Goal: Information Seeking & Learning: Learn about a topic

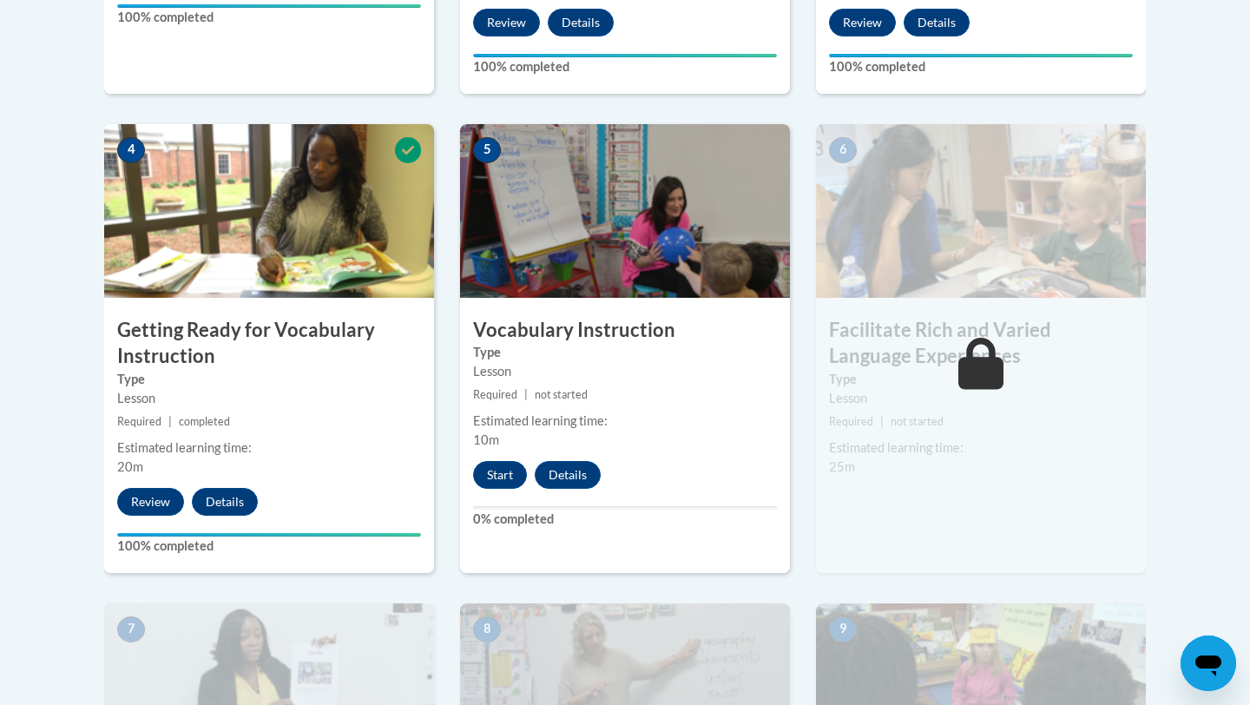
scroll to position [1093, 0]
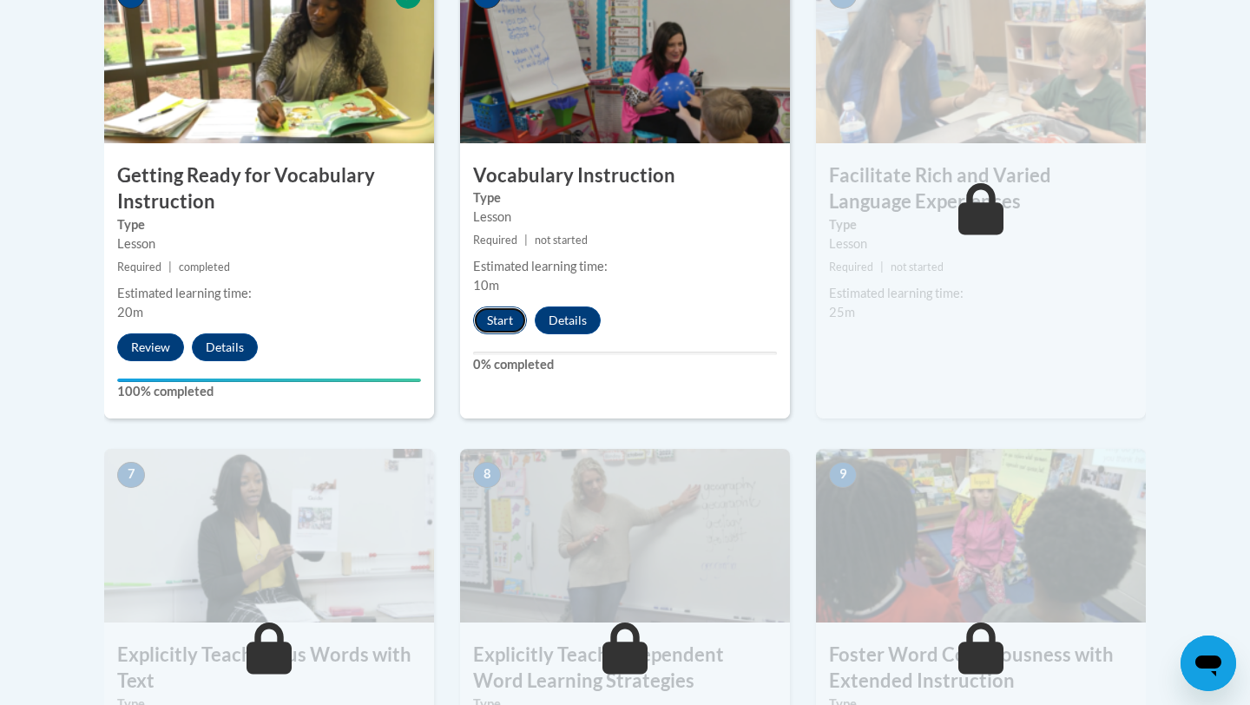
click at [502, 324] on button "Start" at bounding box center [500, 321] width 54 height 28
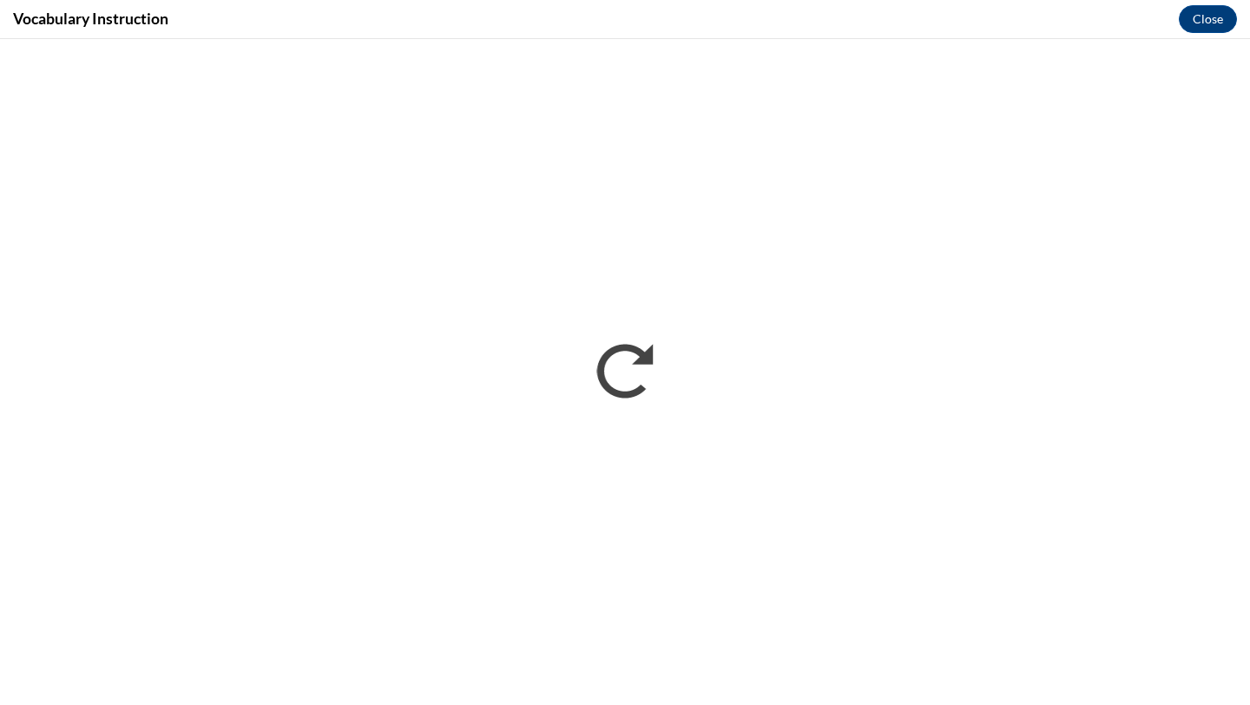
scroll to position [0, 0]
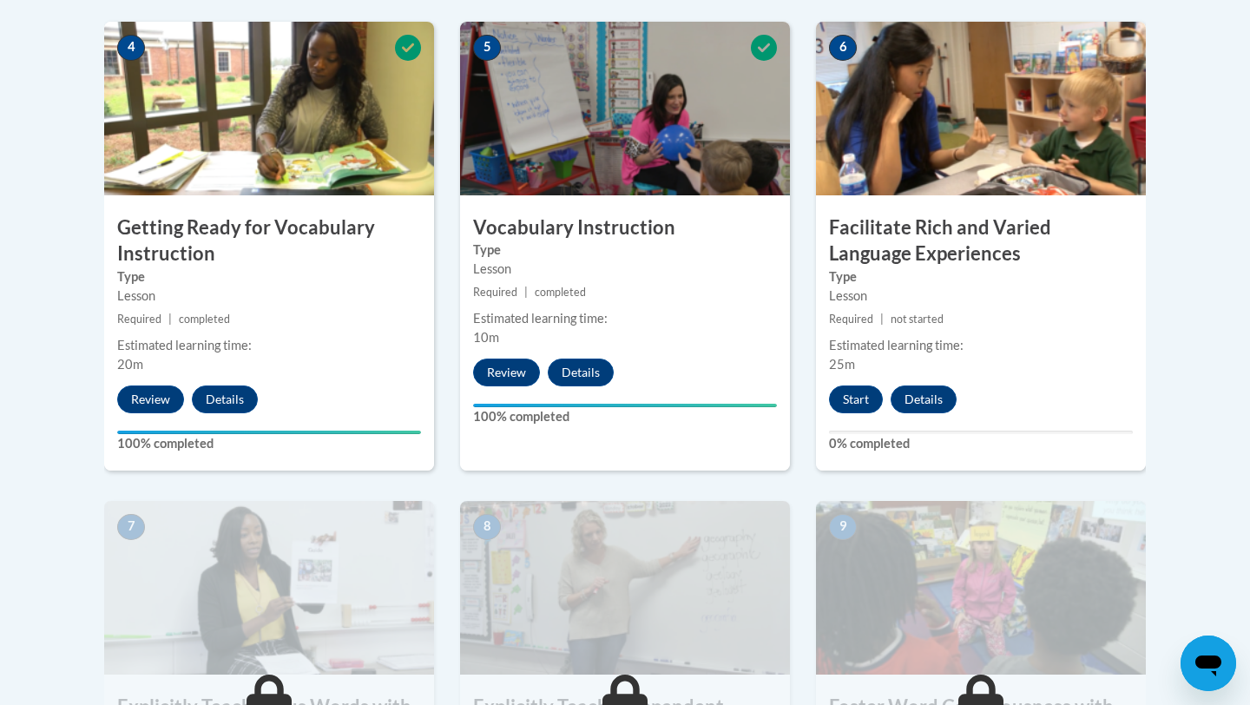
scroll to position [1045, 0]
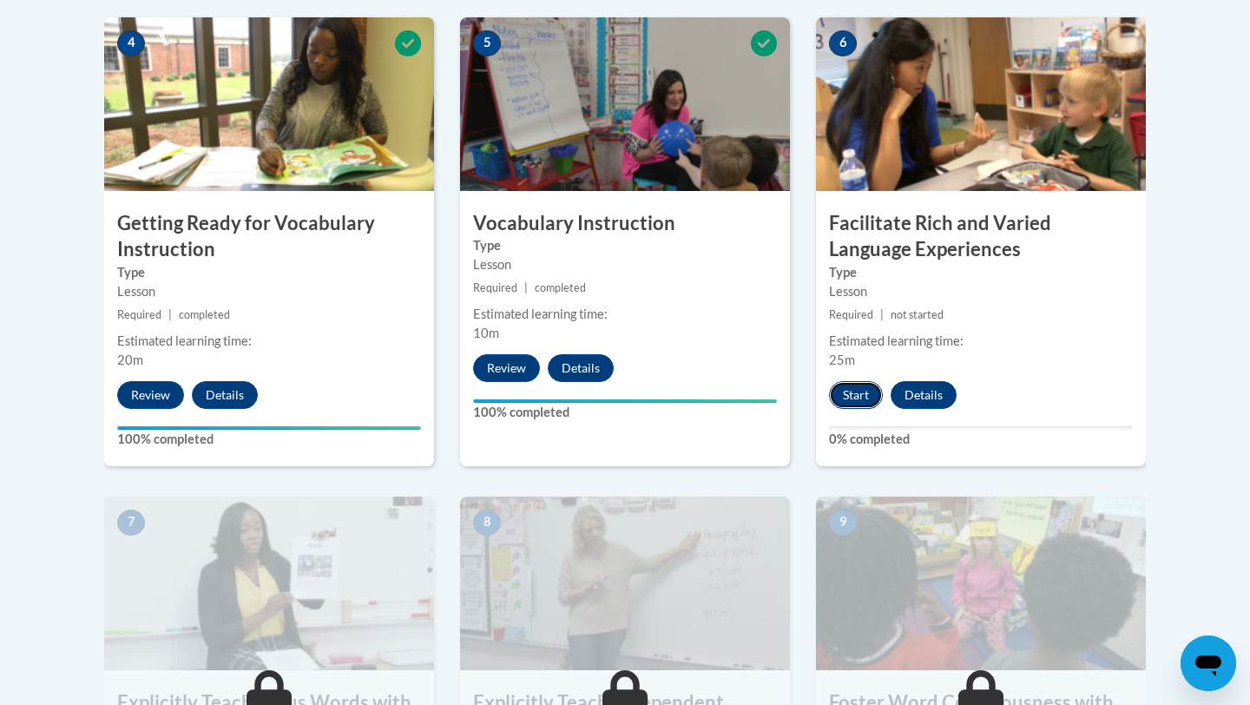
click at [861, 400] on button "Start" at bounding box center [856, 395] width 54 height 28
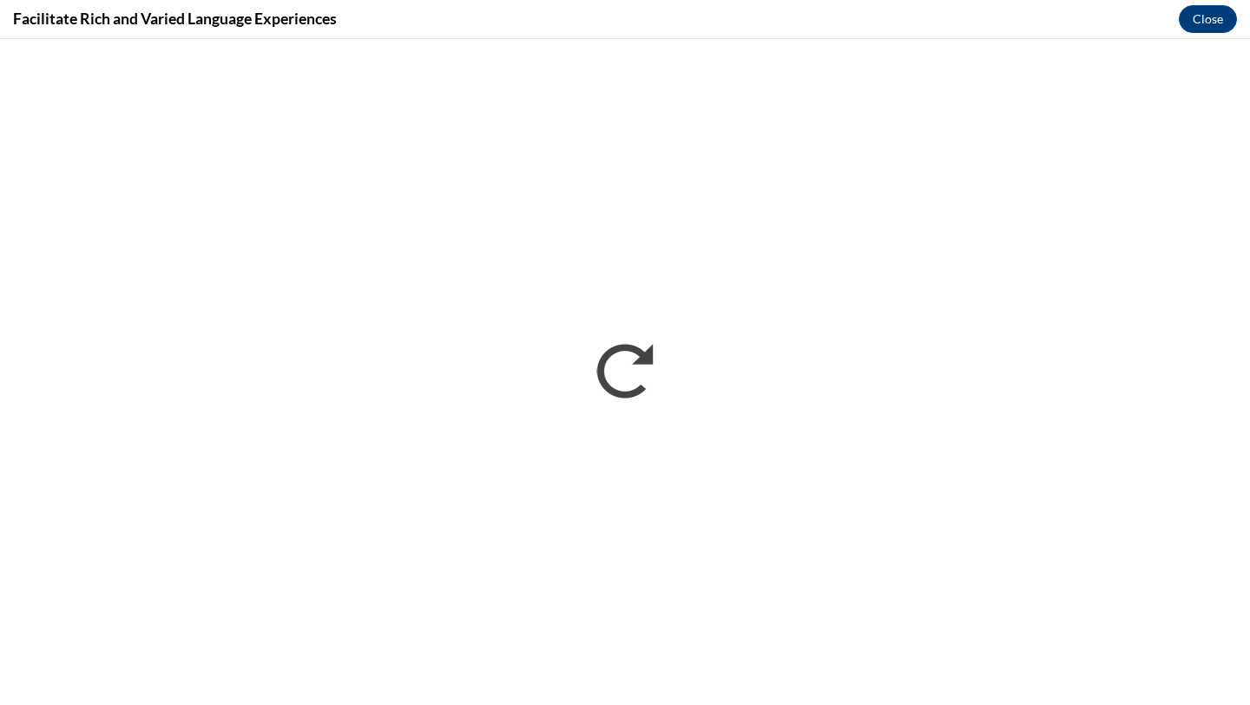
scroll to position [0, 0]
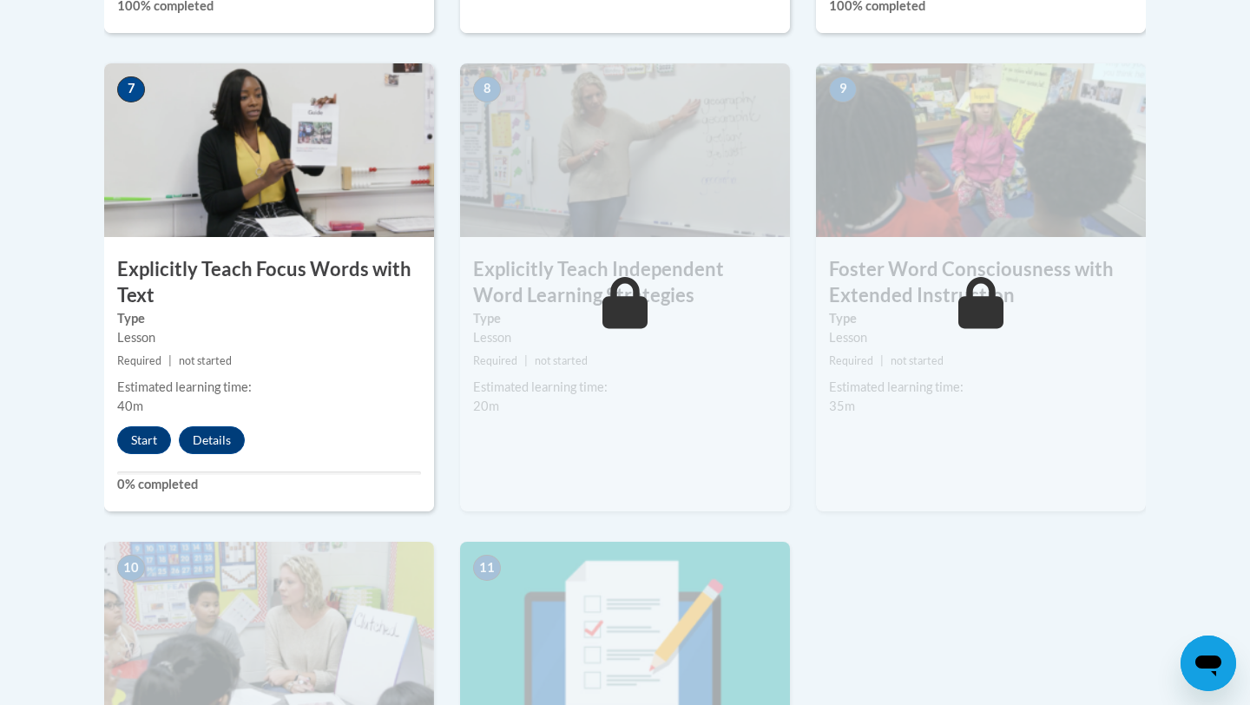
scroll to position [1513, 0]
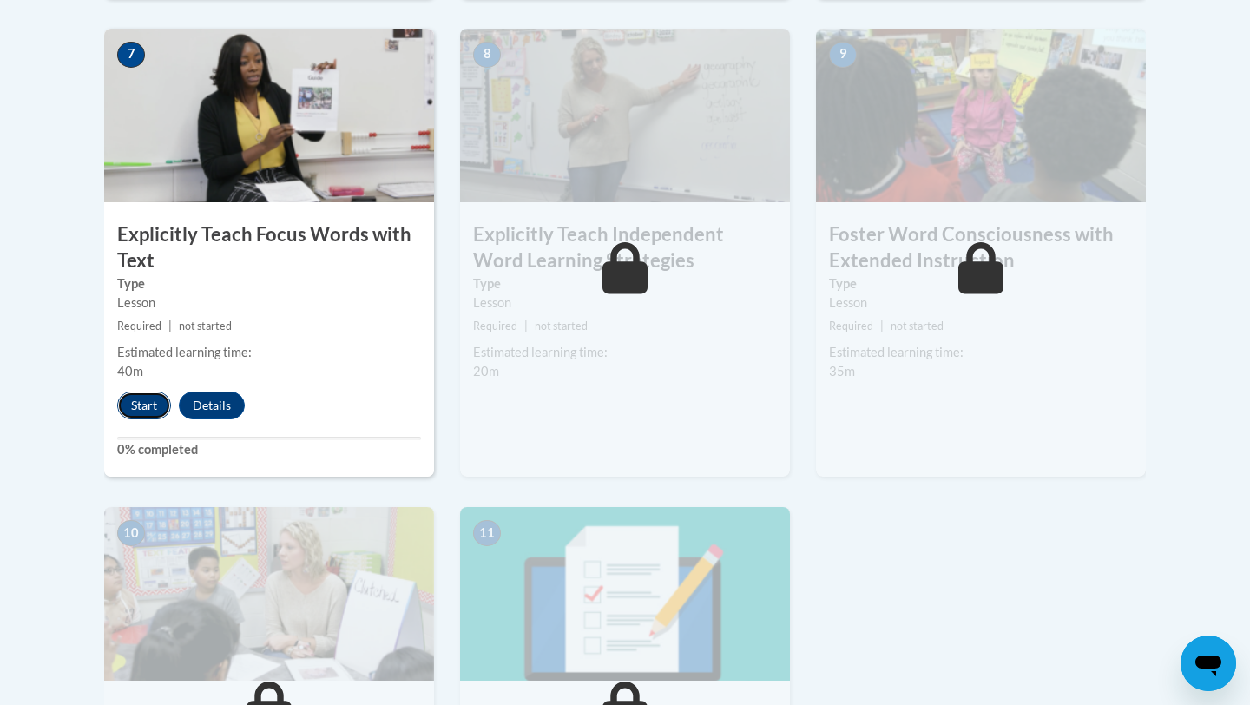
click at [136, 401] on button "Start" at bounding box center [144, 406] width 54 height 28
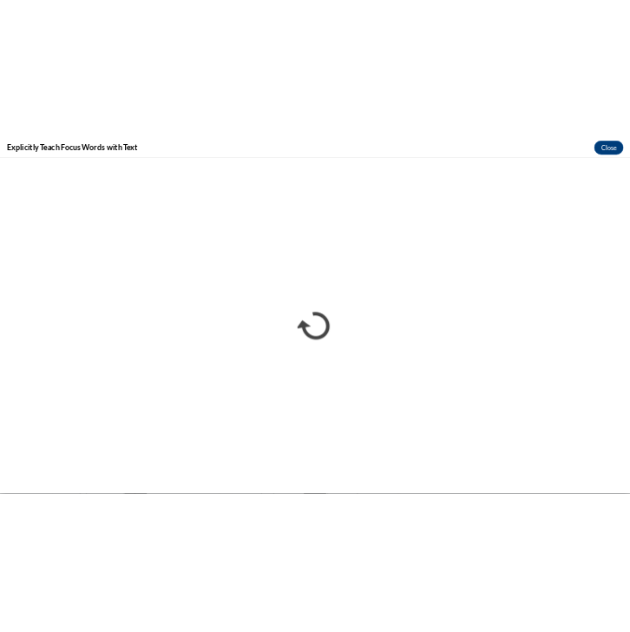
scroll to position [0, 0]
